Goal: Information Seeking & Learning: Learn about a topic

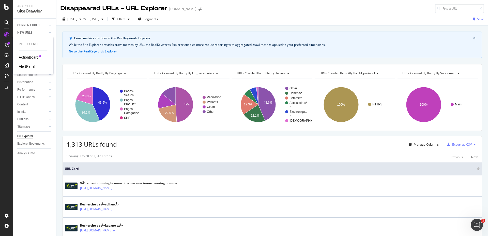
click at [9, 45] on div at bounding box center [7, 45] width 8 height 8
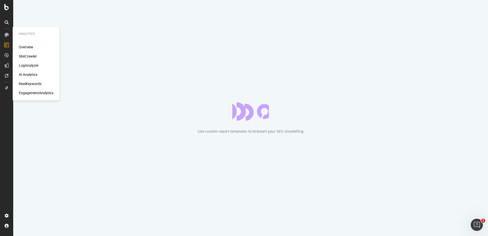
click at [5, 32] on div at bounding box center [7, 35] width 8 height 8
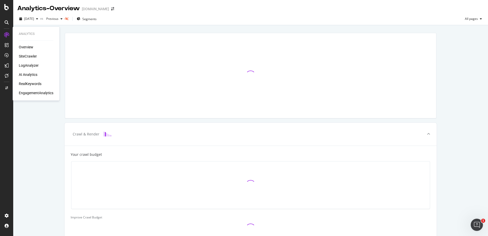
click at [44, 44] on div "Analytics Overview SiteCrawler LogAnalyzer AI Analytics RealKeywords Engagement…" at bounding box center [36, 64] width 43 height 72
click at [29, 46] on div "Overview" at bounding box center [26, 46] width 14 height 5
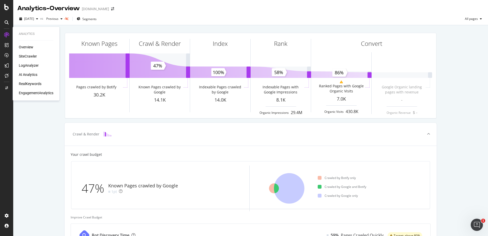
click at [33, 55] on div "SiteCrawler" at bounding box center [28, 56] width 18 height 5
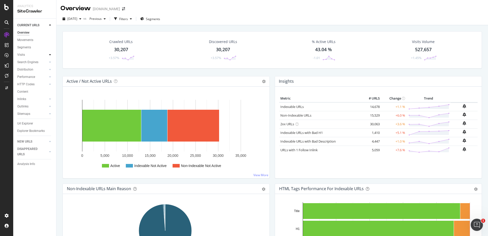
click at [51, 54] on icon at bounding box center [50, 54] width 2 height 3
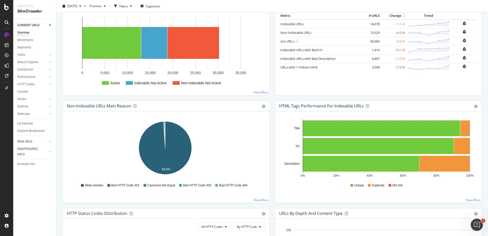
scroll to position [61, 0]
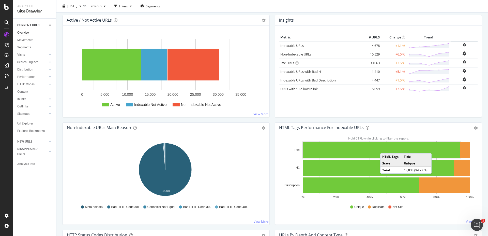
click at [383, 148] on rect "A chart." at bounding box center [381, 150] width 157 height 16
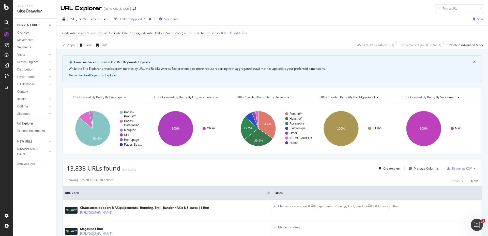
click at [178, 19] on span "Segments" at bounding box center [171, 19] width 14 height 4
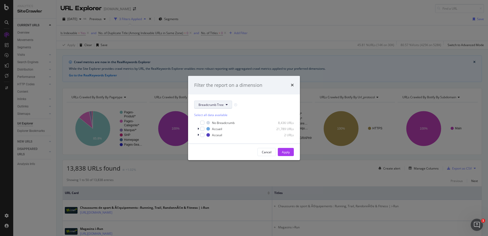
click at [226, 106] on icon "modal" at bounding box center [227, 104] width 2 height 3
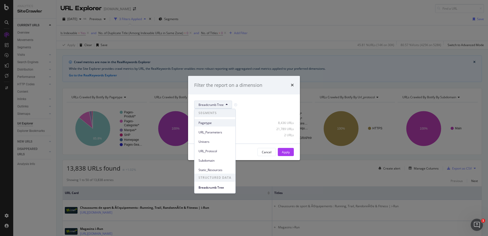
click at [214, 124] on span "Pagetype" at bounding box center [214, 122] width 33 height 5
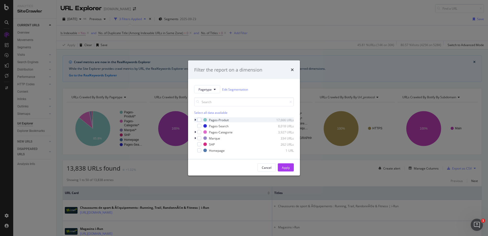
click at [198, 122] on div "Pages-Produit 17,666 URLs" at bounding box center [244, 119] width 100 height 5
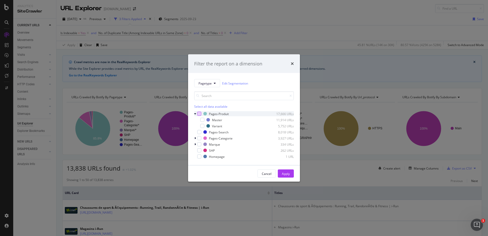
click at [199, 114] on div "modal" at bounding box center [199, 114] width 4 height 4
click at [287, 176] on div "Apply" at bounding box center [286, 174] width 8 height 8
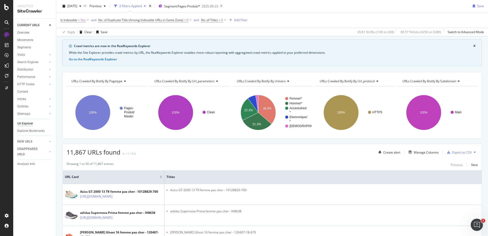
scroll to position [30, 0]
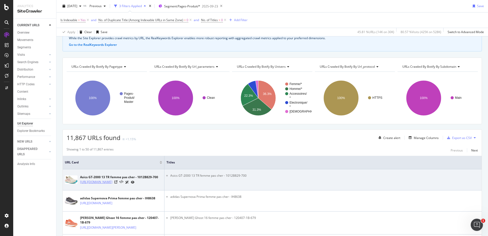
click at [106, 184] on link "https://www.i-run.fr/chaussures_femme/Running_c24/Asics_m1/Asics-GT-2000-13-TR_…" at bounding box center [96, 181] width 32 height 5
click at [117, 183] on icon at bounding box center [115, 181] width 3 height 3
drag, startPoint x: 255, startPoint y: 177, endPoint x: 169, endPoint y: 176, distance: 85.4
click at [169, 176] on ul "Asics GT-2000 13 TR femme pas cher - 1012B829-700" at bounding box center [322, 175] width 313 height 5
copy li "Asics GT-2000 13 TR femme pas cher - 1012B829-700"
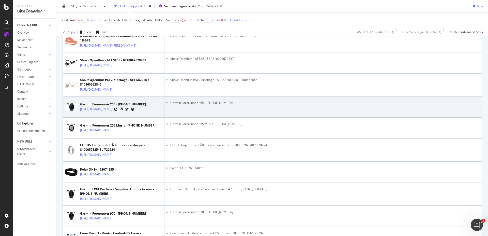
scroll to position [213, 0]
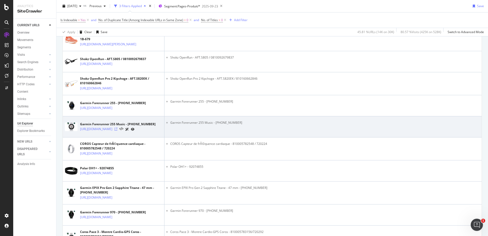
click at [117, 130] on icon at bounding box center [115, 128] width 3 height 3
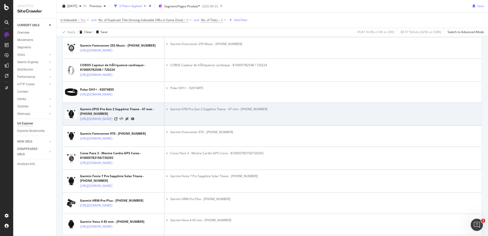
scroll to position [366, 0]
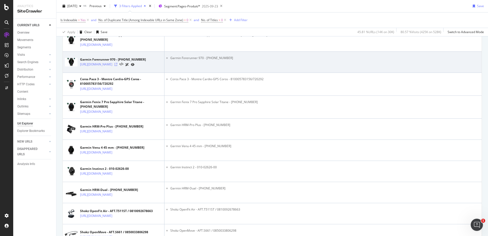
click at [117, 66] on icon at bounding box center [115, 64] width 3 height 3
drag, startPoint x: 228, startPoint y: 158, endPoint x: 167, endPoint y: 157, distance: 61.0
click at [170, 60] on li "Garmin Forerunner 970 - 010-02969-10" at bounding box center [324, 58] width 309 height 5
copy li "Garmin Forerunner 970 - 010-02969-10"
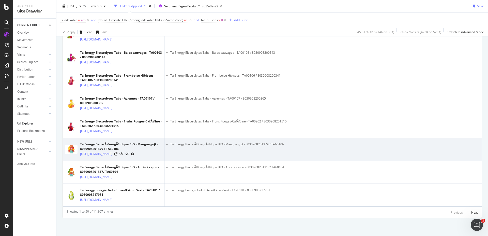
scroll to position [1670, 0]
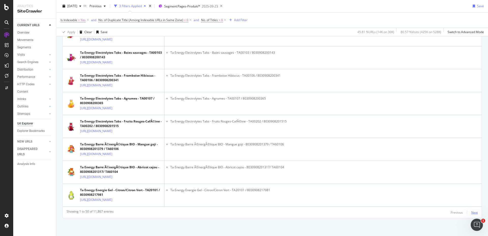
click at [471, 212] on div "Next" at bounding box center [474, 212] width 7 height 4
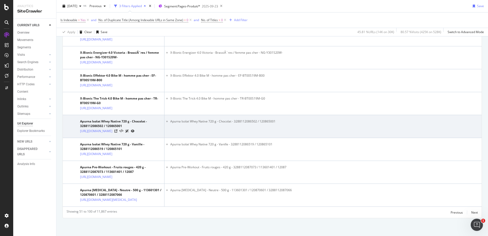
scroll to position [1733, 0]
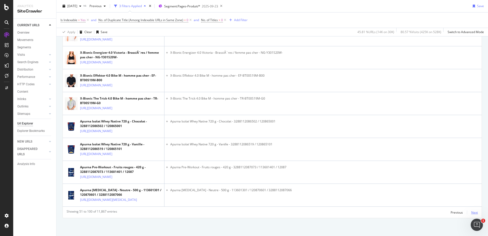
click at [471, 210] on div "Next" at bounding box center [474, 212] width 7 height 4
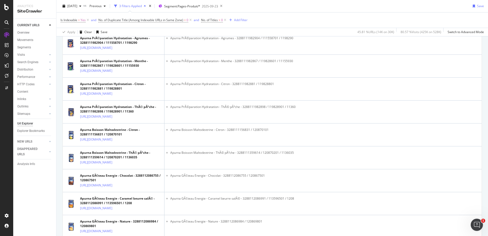
scroll to position [1786, 0]
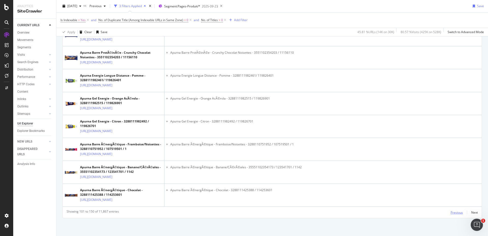
click at [451, 212] on div "Previous" at bounding box center [457, 212] width 12 height 4
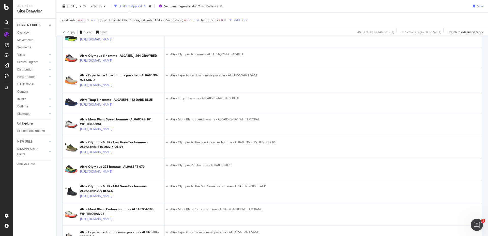
scroll to position [1733, 0]
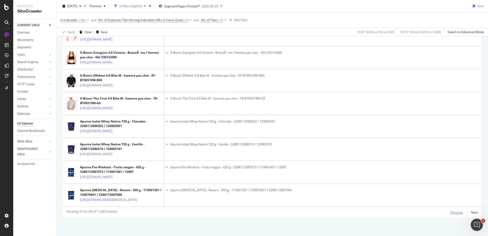
click at [446, 211] on div "Showing 51 to 100 of 11,867 entries Previous Next" at bounding box center [272, 212] width 419 height 6
click at [451, 212] on div "Previous" at bounding box center [457, 212] width 12 height 4
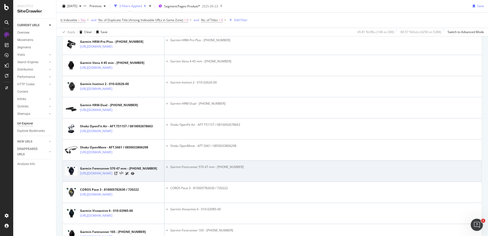
scroll to position [420, 0]
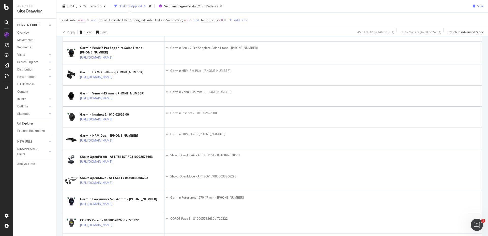
drag, startPoint x: 234, startPoint y: 102, endPoint x: 165, endPoint y: 101, distance: 68.4
click at [165, 19] on td "Garmin Forerunner 970 - 010-02969-10" at bounding box center [322, 7] width 317 height 21
copy li "Garmin Forerunner 970 - 010-02969-10"
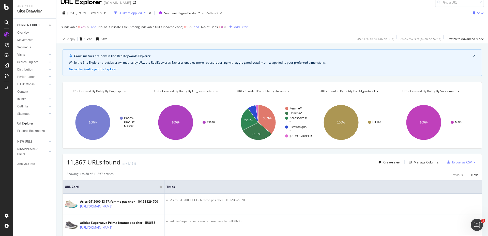
scroll to position [0, 0]
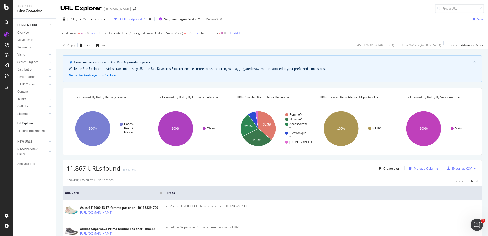
click at [414, 168] on div "Manage Columns" at bounding box center [426, 168] width 25 height 4
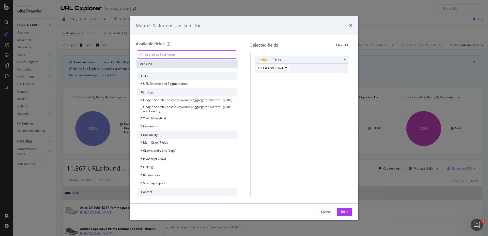
click at [160, 56] on input "modal" at bounding box center [191, 55] width 92 height 8
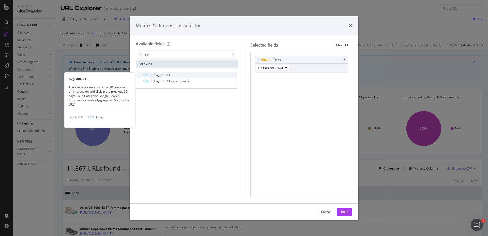
type input "ctr"
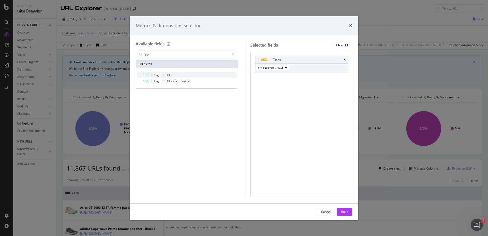
click at [170, 75] on span "CTR" at bounding box center [170, 75] width 6 height 4
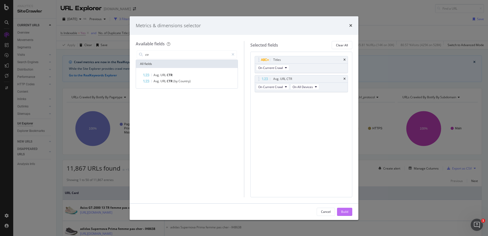
click at [343, 211] on div "Build" at bounding box center [344, 211] width 7 height 4
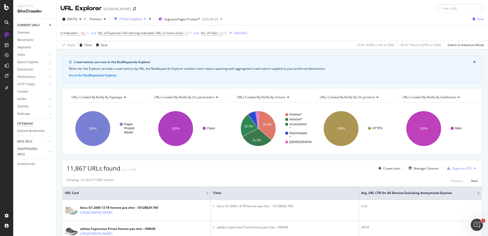
scroll to position [30, 0]
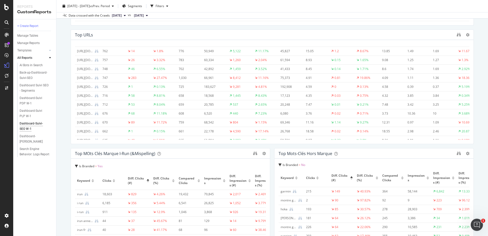
scroll to position [274, 0]
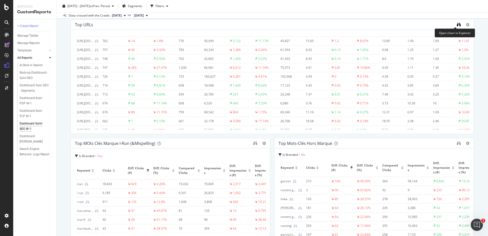
click at [457, 25] on icon "binoculars" at bounding box center [459, 24] width 4 height 4
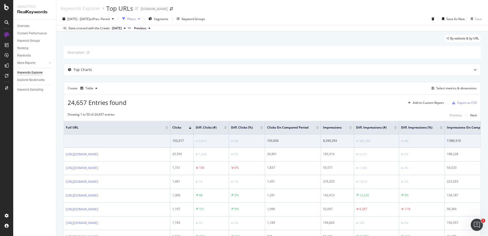
click at [142, 19] on div "button" at bounding box center [139, 18] width 6 height 3
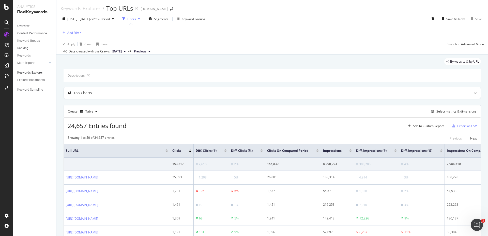
click at [75, 34] on div "Add Filter" at bounding box center [73, 32] width 13 height 4
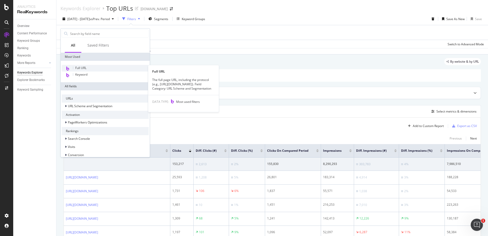
click at [91, 68] on div "Full URL" at bounding box center [105, 68] width 87 height 7
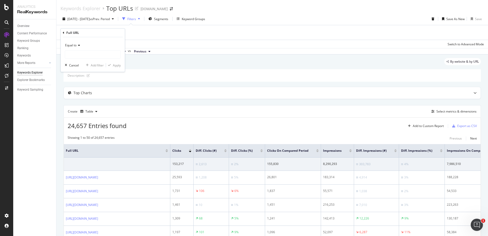
click at [78, 44] on icon at bounding box center [78, 45] width 4 height 3
click at [79, 94] on span "Contains" at bounding box center [73, 95] width 12 height 4
click at [78, 56] on input "text" at bounding box center [92, 54] width 55 height 8
paste input "/electronique/Cardio-Gps_c59/Garmin_m97/Garmin-Forerunner-970_Garmin_fiche_1446…"
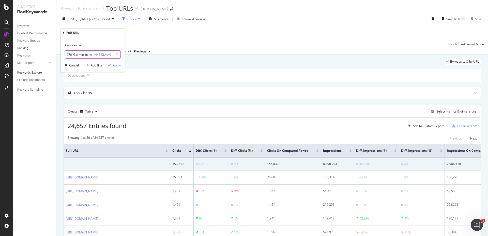
type input "/electronique/Cardio-Gps_c59/Garmin_m97/Garmin-Forerunner-970_Garmin_fiche_1446…"
click at [113, 63] on div "Apply" at bounding box center [117, 65] width 8 height 4
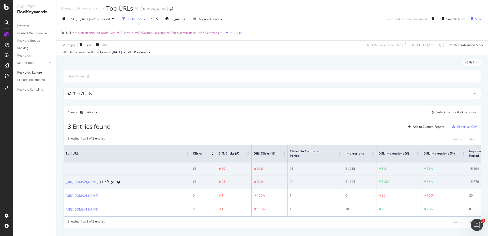
click at [103, 183] on icon at bounding box center [101, 181] width 3 height 3
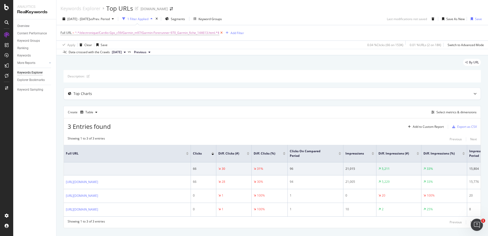
click at [221, 33] on icon at bounding box center [221, 32] width 4 height 5
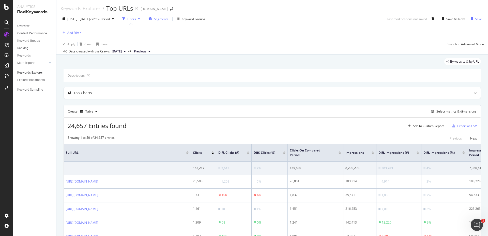
click at [168, 19] on span "Segments" at bounding box center [161, 19] width 14 height 4
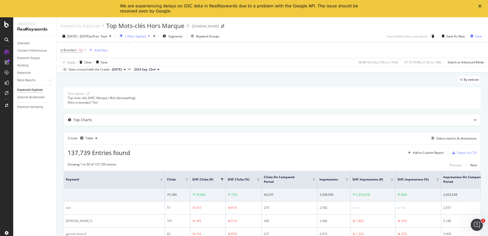
scroll to position [61, 0]
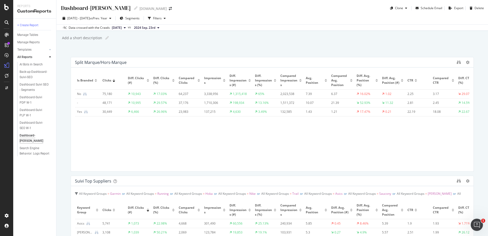
scroll to position [152, 0]
